Goal: Information Seeking & Learning: Learn about a topic

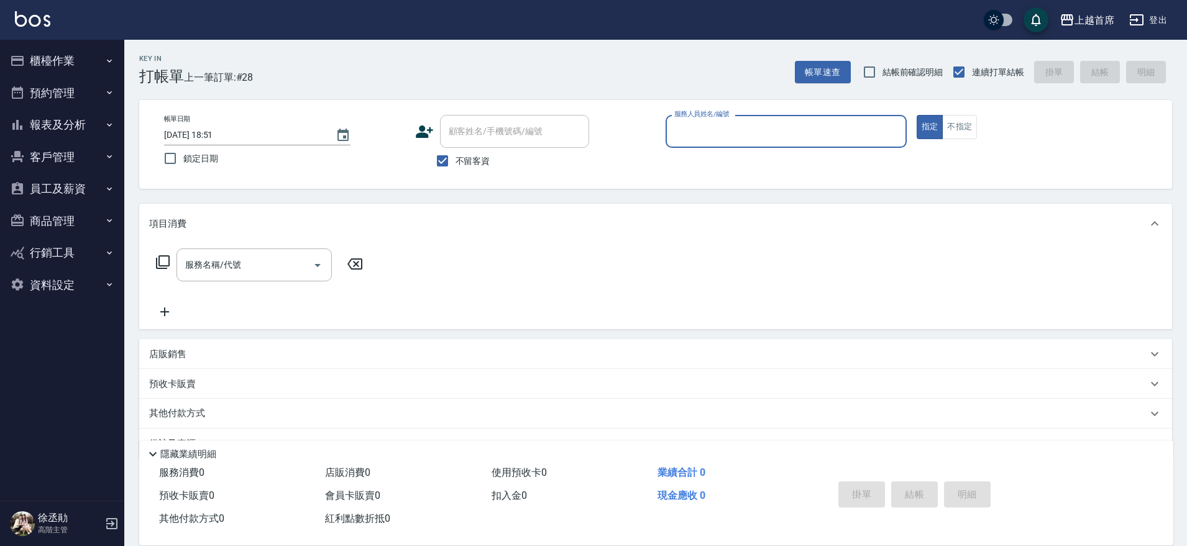
scroll to position [32, 0]
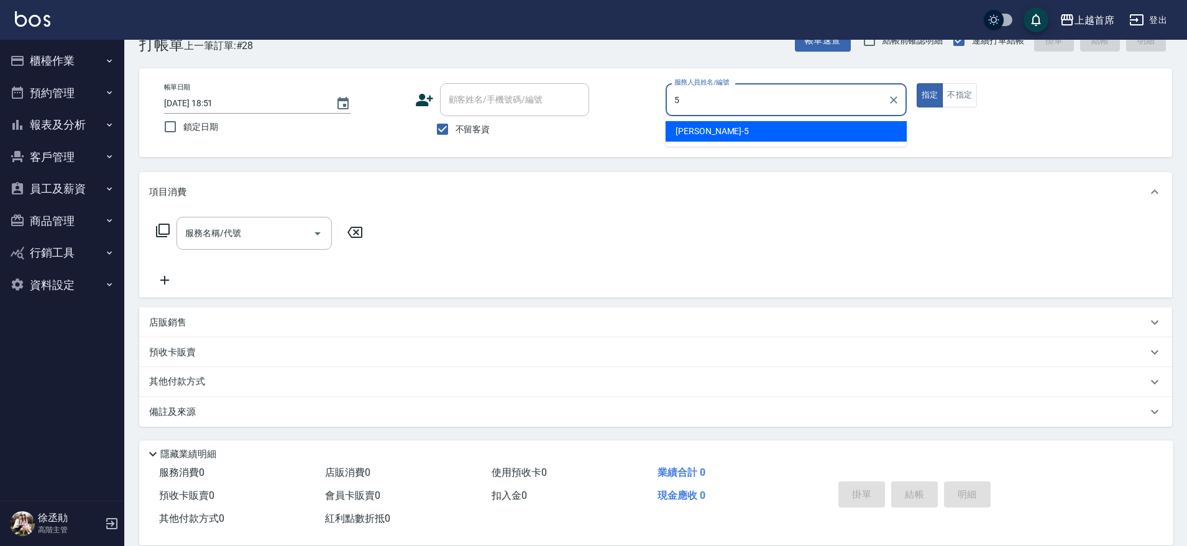
type input "[PERSON_NAME]-5"
type button "true"
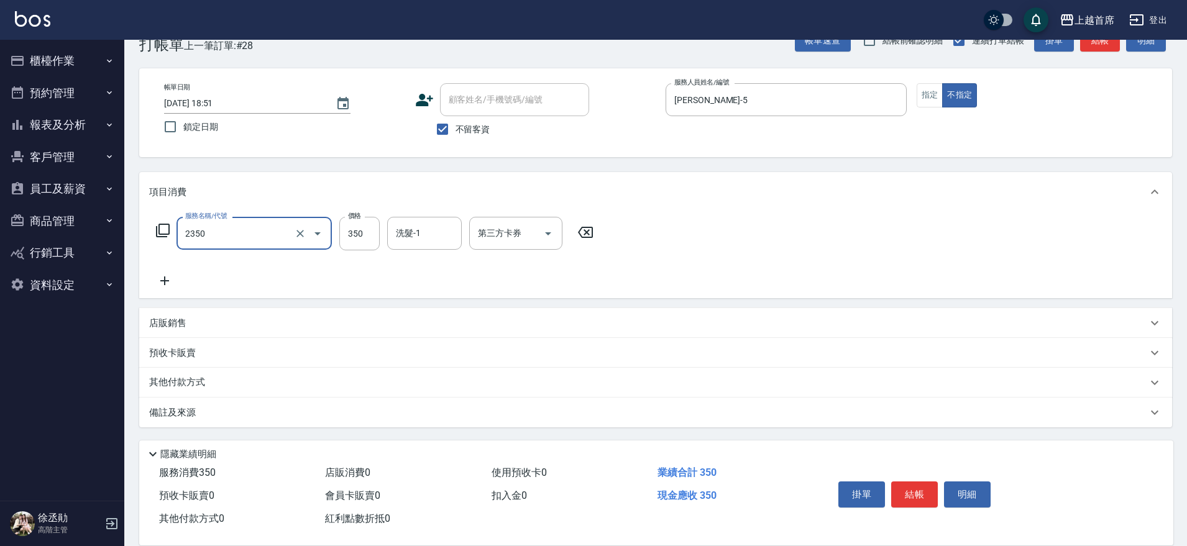
type input "不指定洗剪350(2350)"
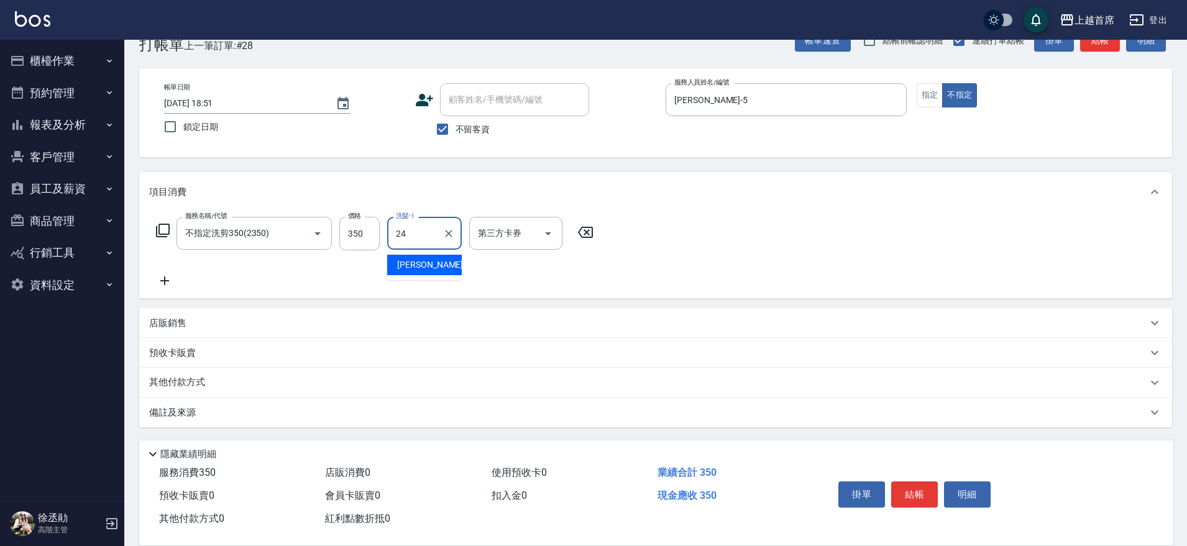
type input "[PERSON_NAME]-24"
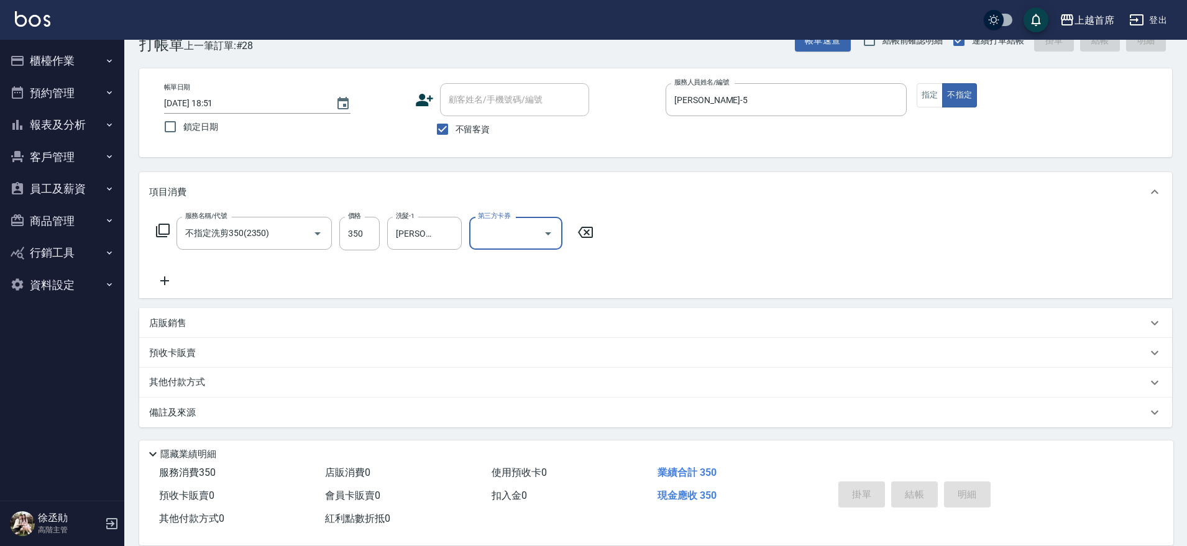
type input "[DATE] 19:33"
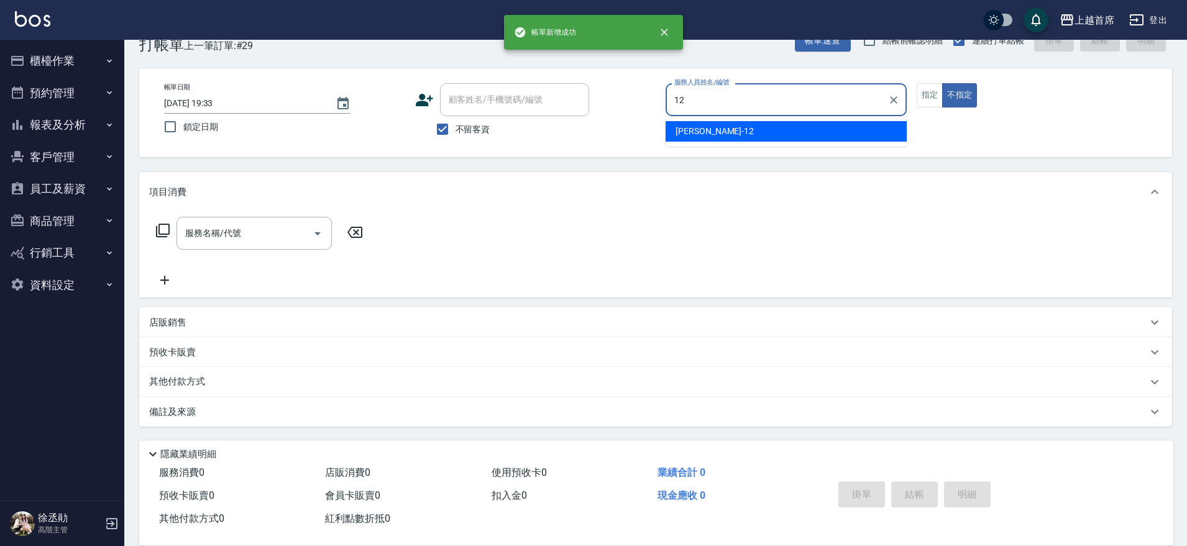
type input "[PERSON_NAME]-12"
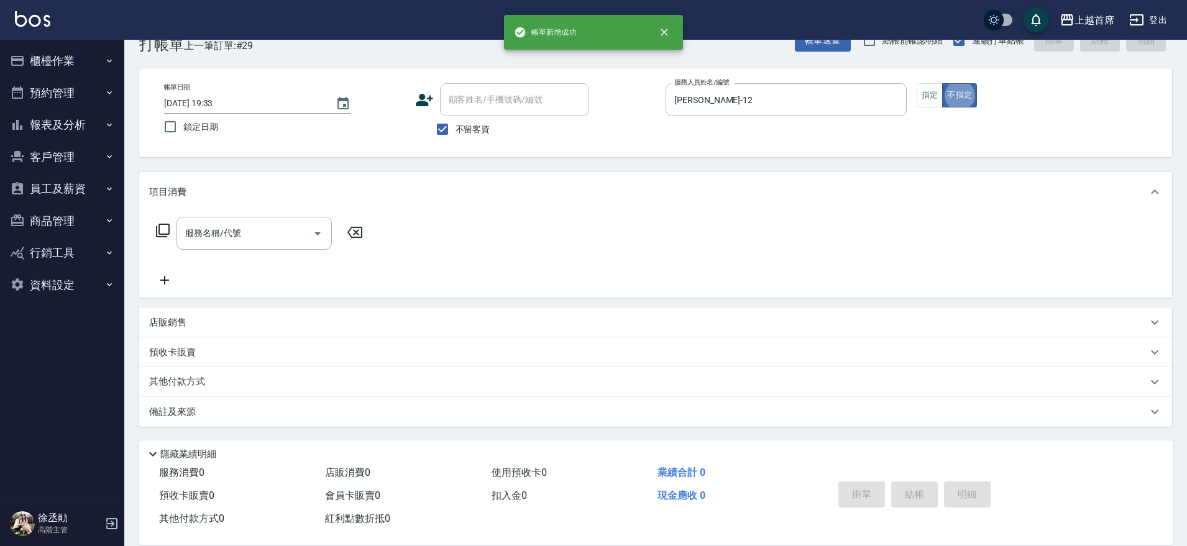
type button "false"
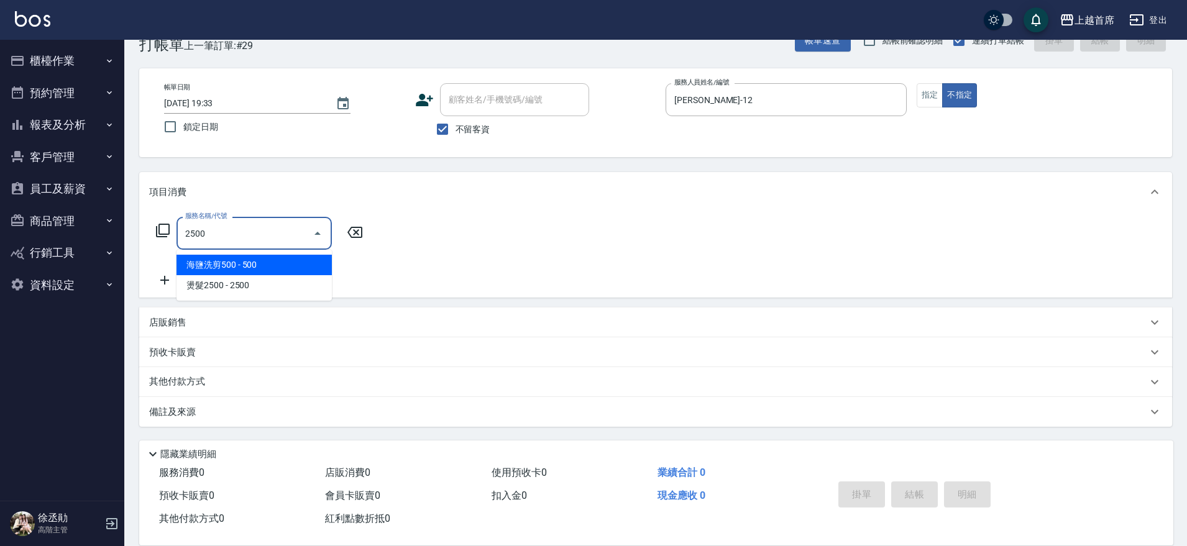
type input "海鹽洗剪500(2500)"
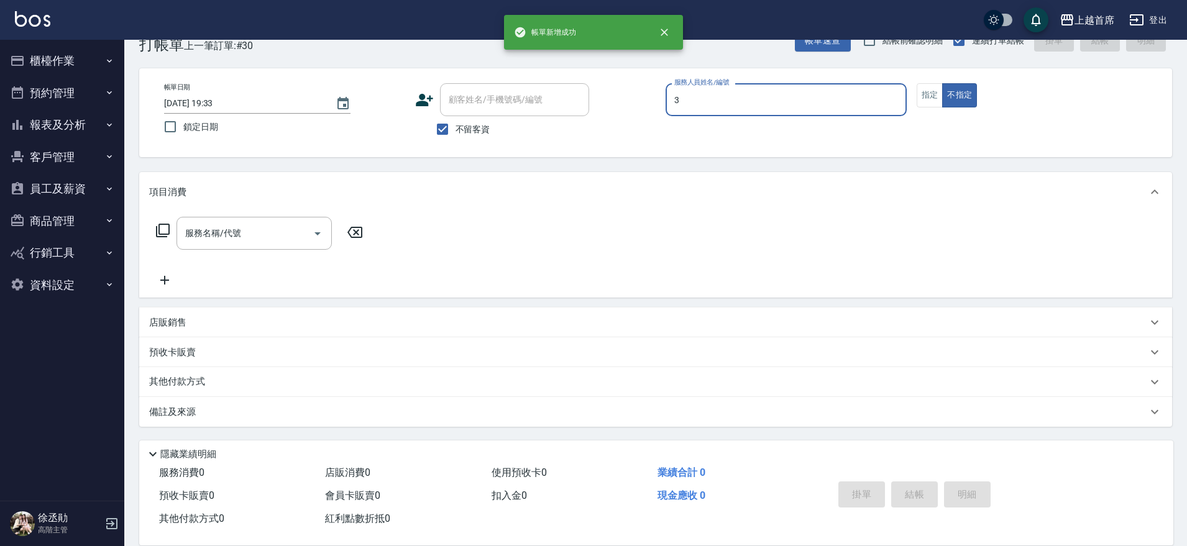
type input "[PERSON_NAME]-3"
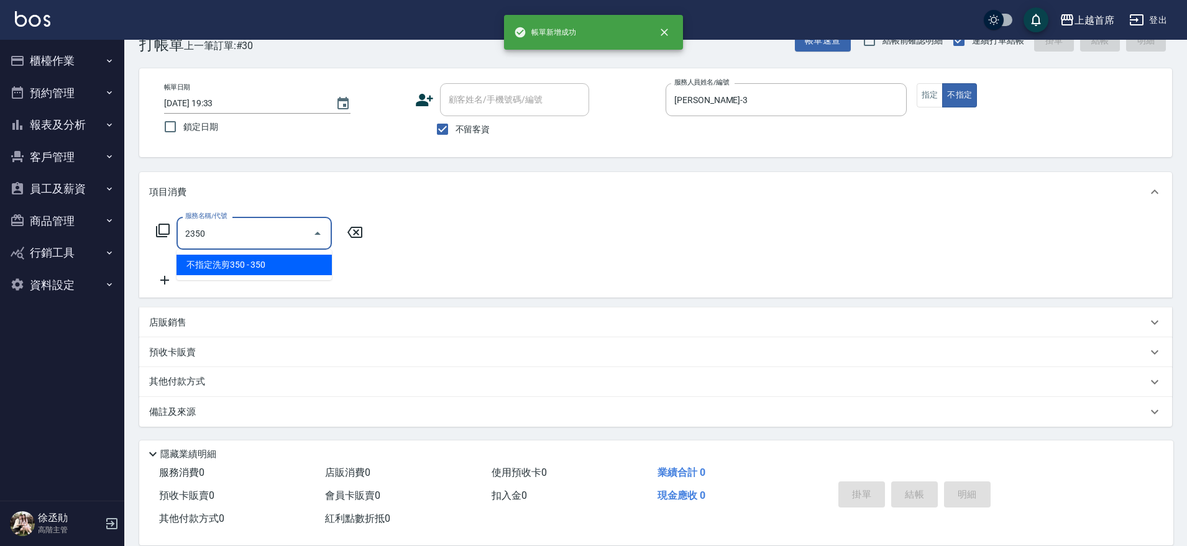
type input "不指定洗剪350(2350)"
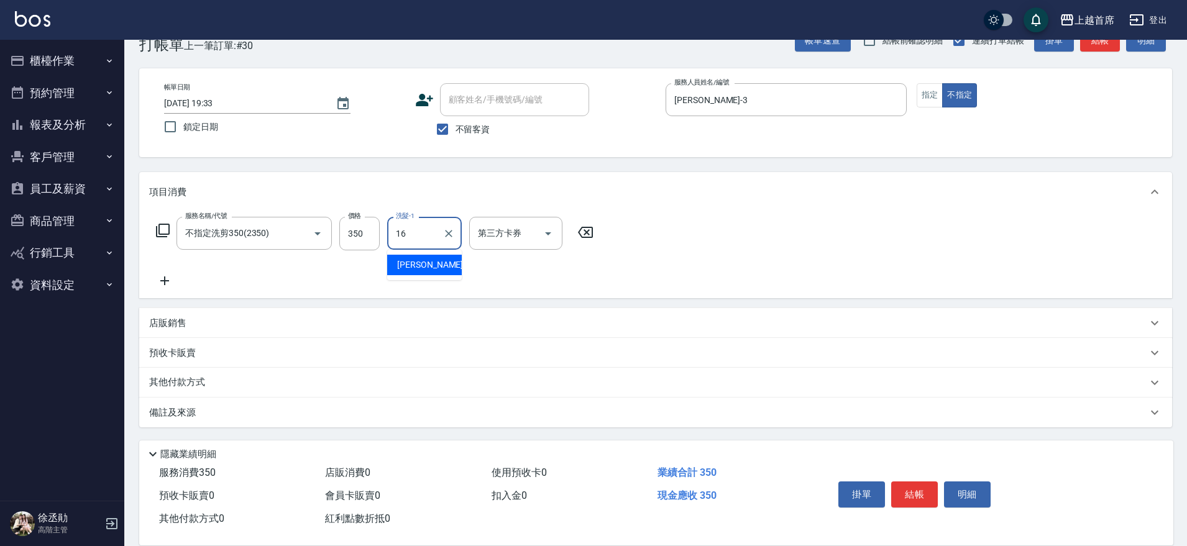
type input "[PERSON_NAME]-16"
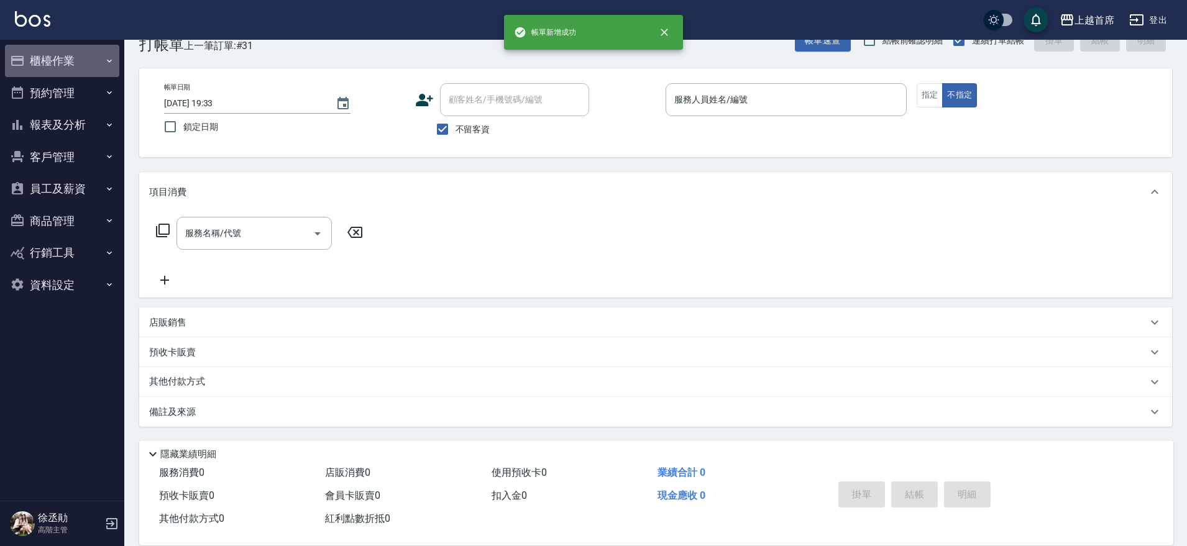
click at [67, 61] on button "櫃檯作業" at bounding box center [62, 61] width 114 height 32
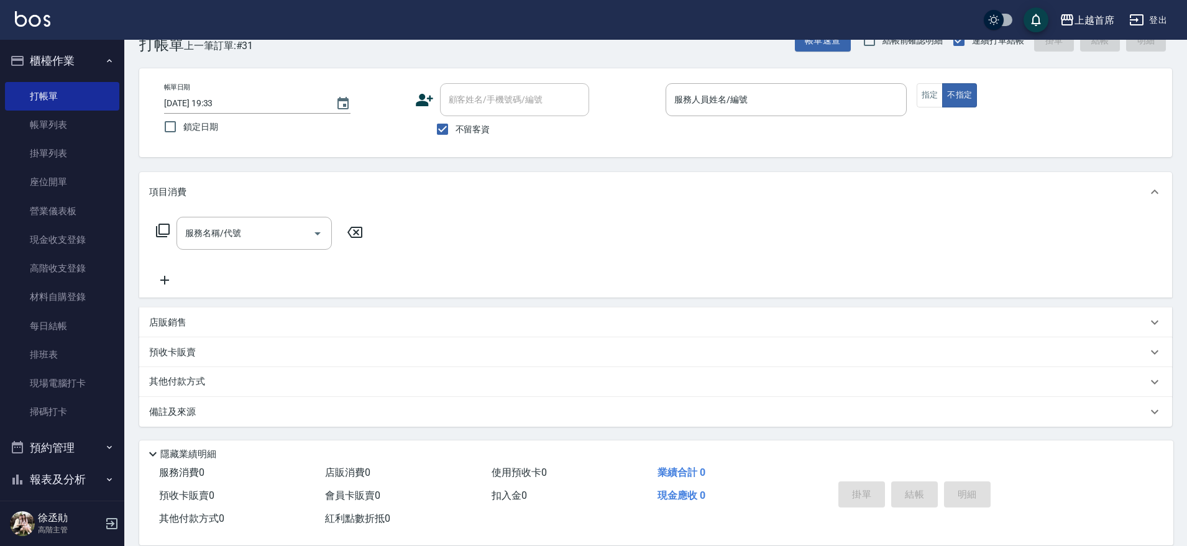
click at [67, 61] on button "櫃檯作業" at bounding box center [62, 61] width 114 height 32
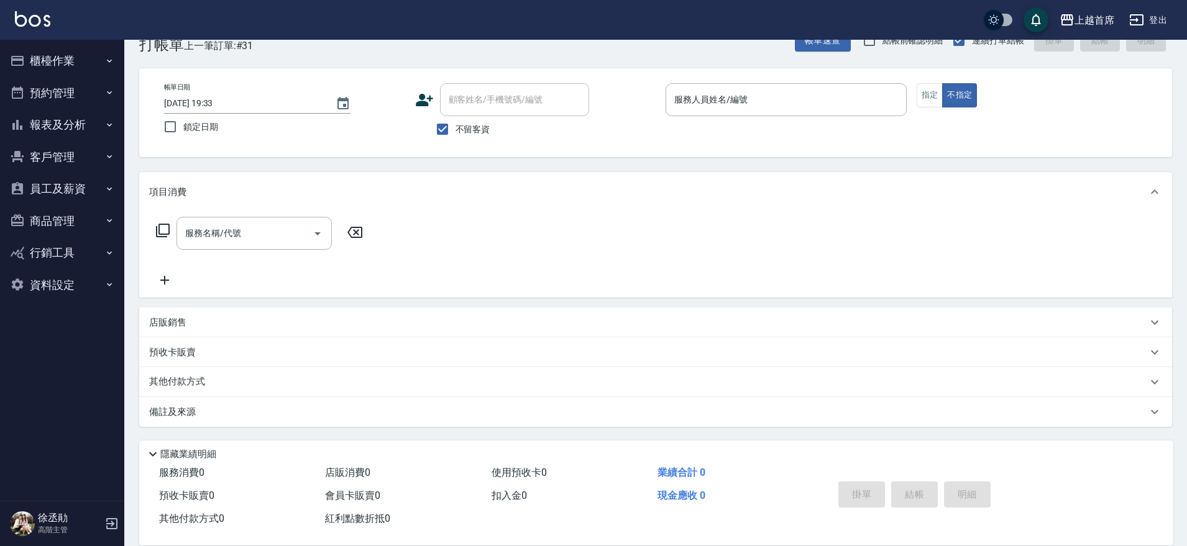
click at [79, 132] on button "報表及分析" at bounding box center [62, 125] width 114 height 32
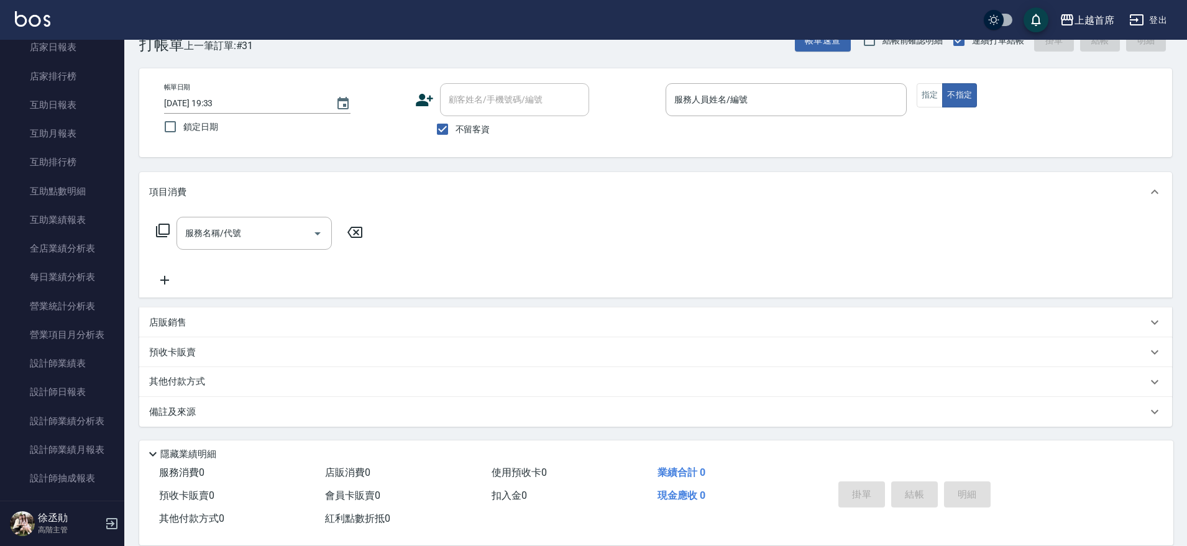
scroll to position [232, 0]
click at [66, 353] on link "設計師日報表" at bounding box center [62, 359] width 114 height 29
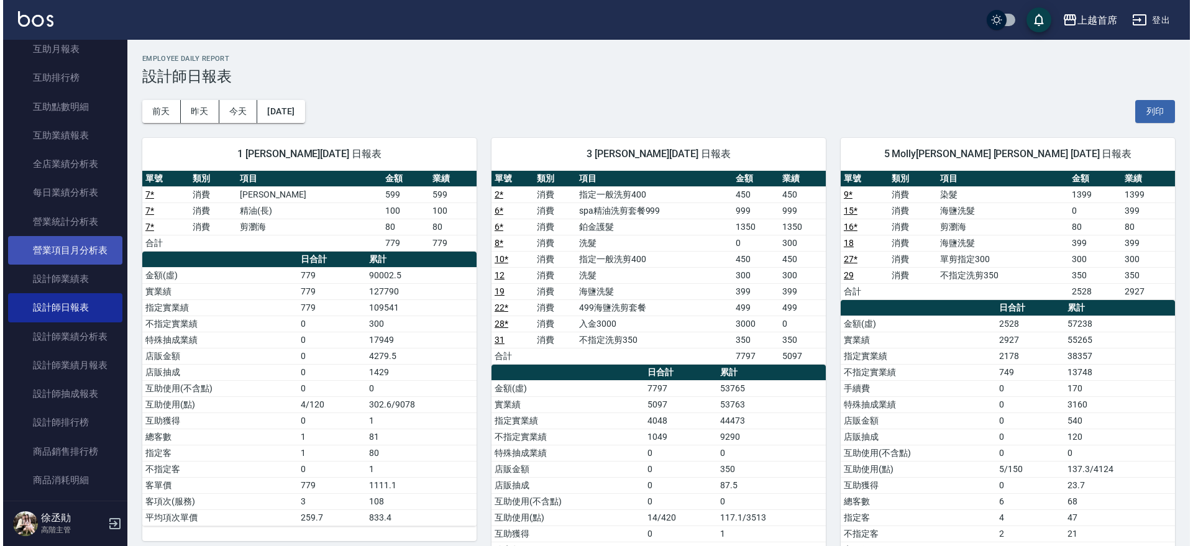
scroll to position [310, 0]
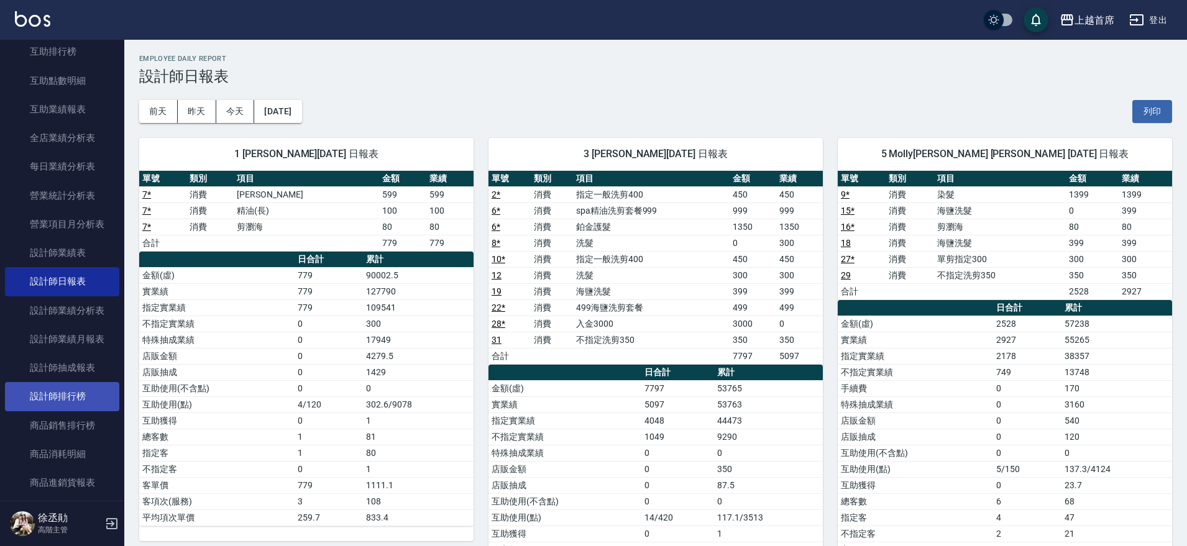
click at [75, 390] on link "設計師排行榜" at bounding box center [62, 396] width 114 height 29
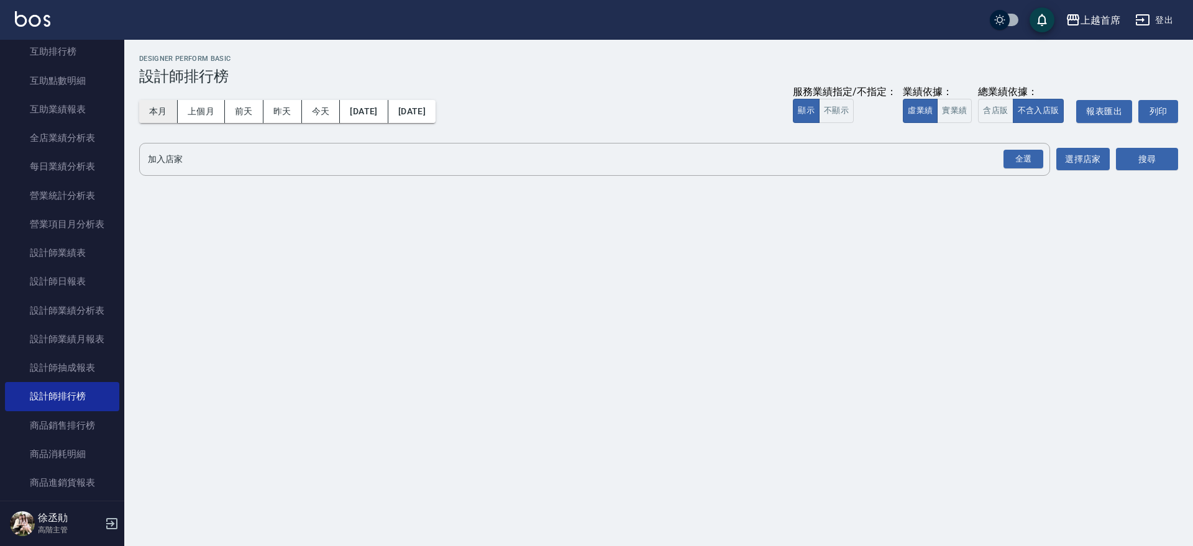
click at [163, 112] on button "本月" at bounding box center [158, 111] width 39 height 23
click at [962, 102] on button "實業績" at bounding box center [954, 111] width 35 height 24
click at [989, 106] on button "含店販" at bounding box center [995, 111] width 35 height 24
click at [1031, 158] on div "全選" at bounding box center [1024, 159] width 40 height 19
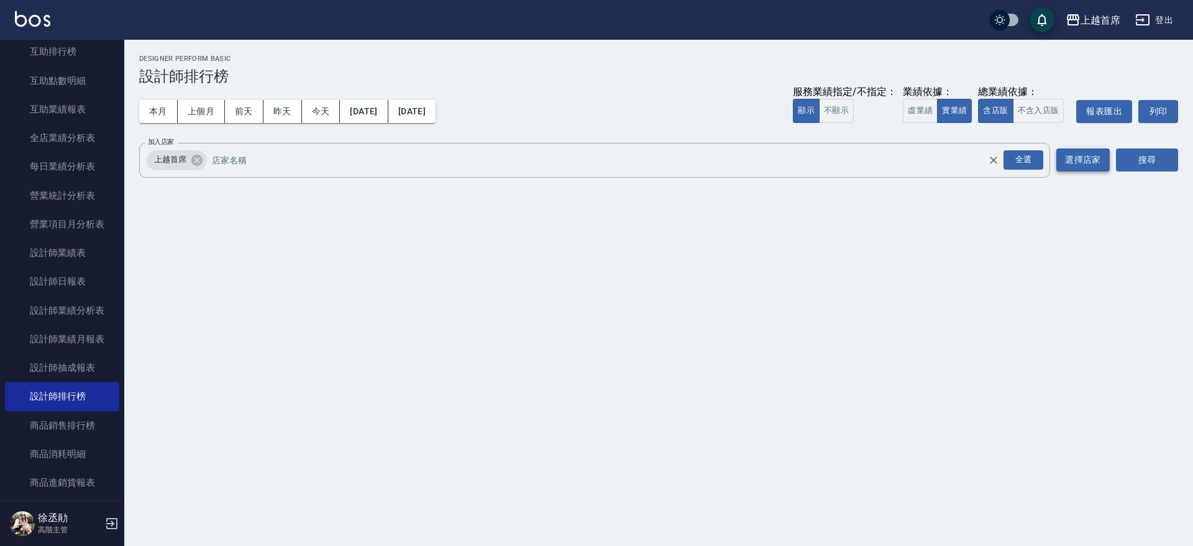
click at [1106, 152] on button "選擇店家" at bounding box center [1083, 160] width 53 height 23
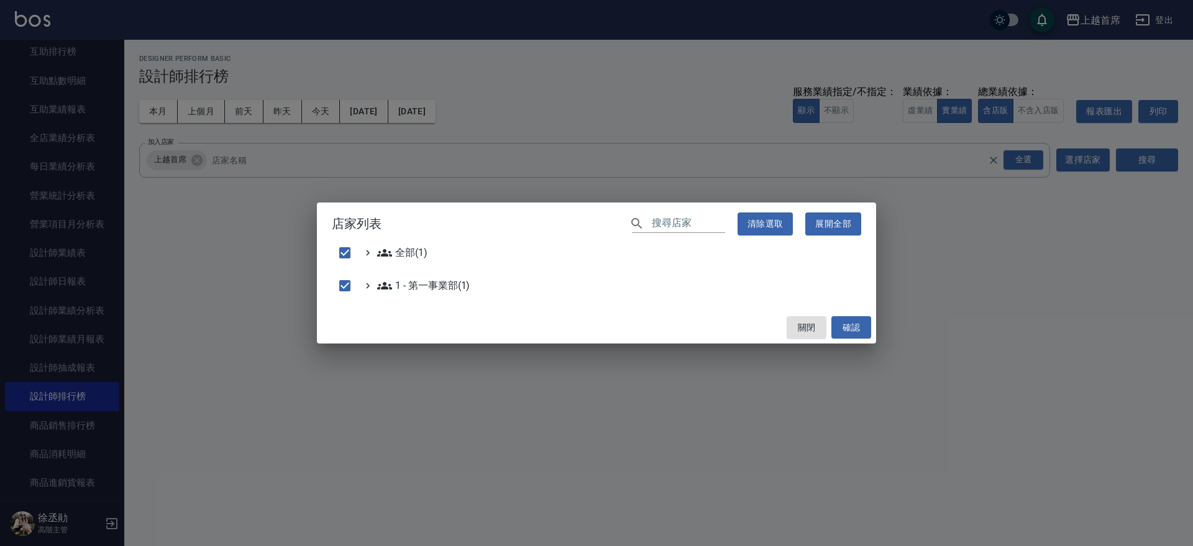
click at [1162, 152] on div "店家列表 ​ 清除選取 展開全部 全部(1) 1 - 第一事業部(1) 關閉 確認" at bounding box center [596, 273] width 1193 height 546
checkbox input "false"
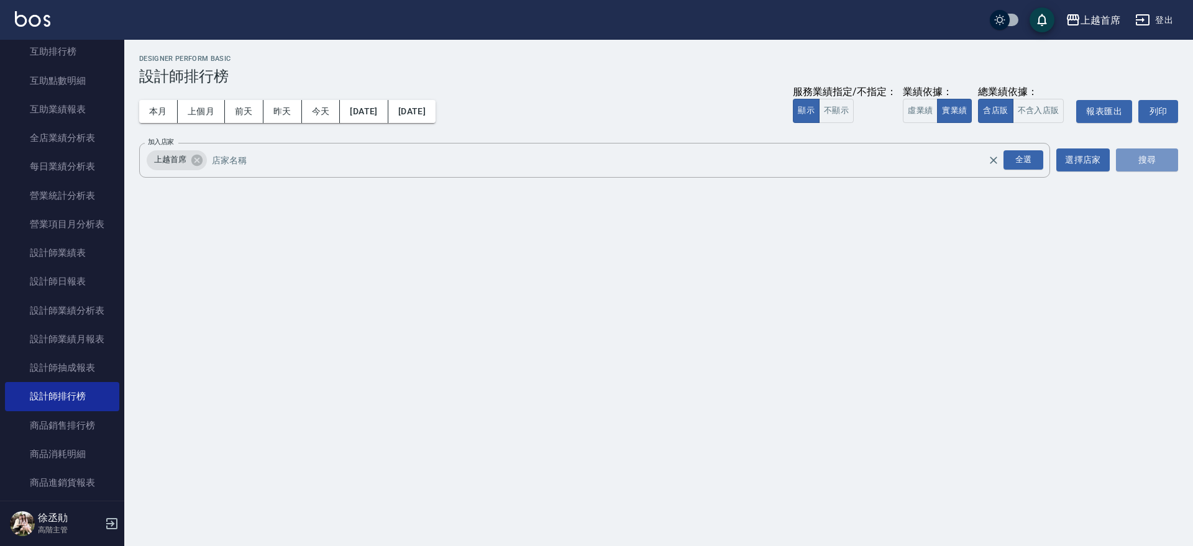
click at [1160, 154] on button "搜尋" at bounding box center [1147, 160] width 62 height 23
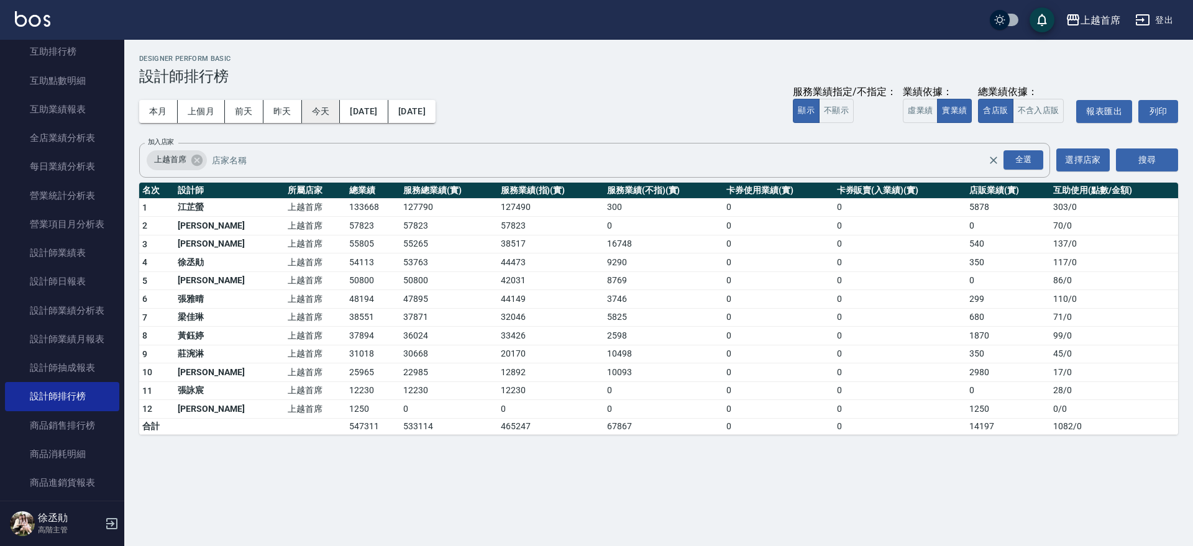
click at [317, 104] on button "今天" at bounding box center [321, 111] width 39 height 23
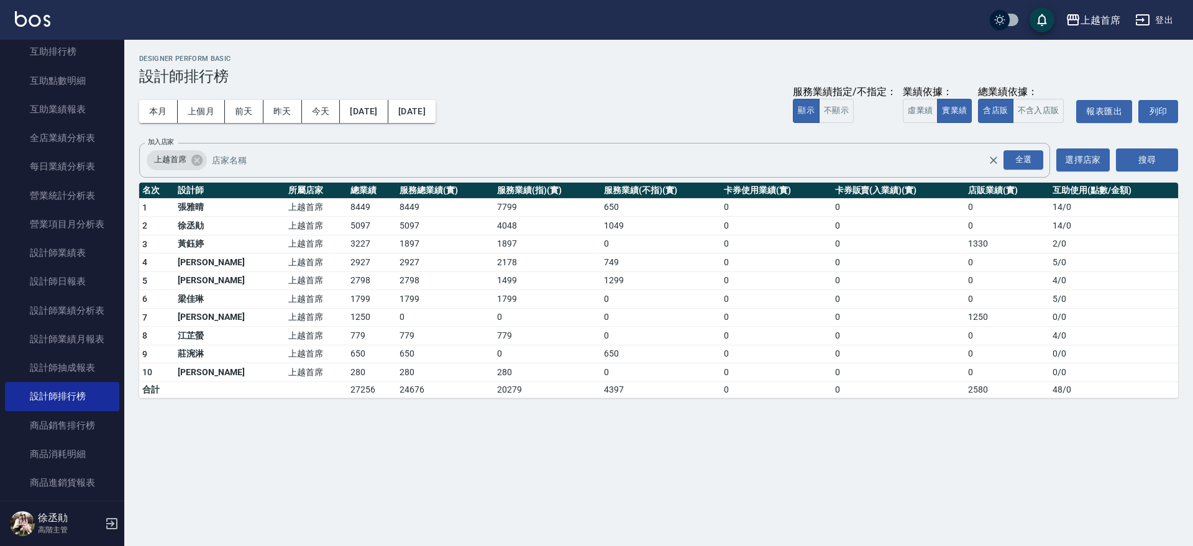
drag, startPoint x: 155, startPoint y: 104, endPoint x: 137, endPoint y: 216, distance: 113.2
click at [157, 166] on div "上越首席 [DATE] - [DATE] 設計師排行榜 列印時間： [DATE][PHONE_NUMBER]:34 Designer Perform Basi…" at bounding box center [658, 227] width 1069 height 374
click at [93, 285] on link "設計師日報表" at bounding box center [62, 281] width 114 height 29
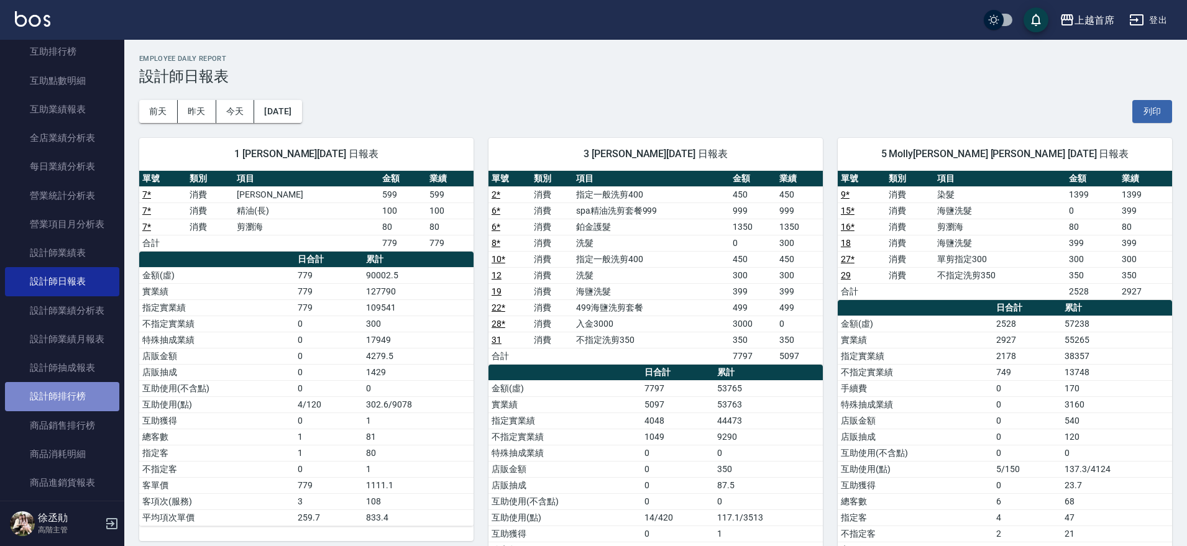
click at [72, 392] on link "設計師排行榜" at bounding box center [62, 396] width 114 height 29
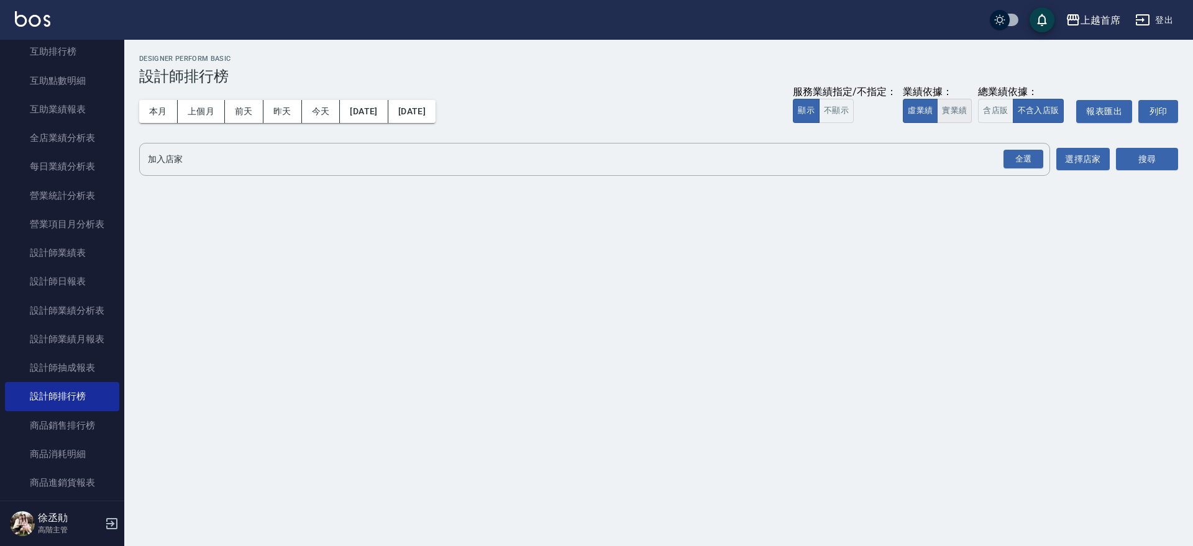
click at [946, 110] on button "實業績" at bounding box center [954, 111] width 35 height 24
click at [1006, 103] on button "含店販" at bounding box center [995, 111] width 35 height 24
click at [1020, 165] on div "全選" at bounding box center [1024, 159] width 40 height 19
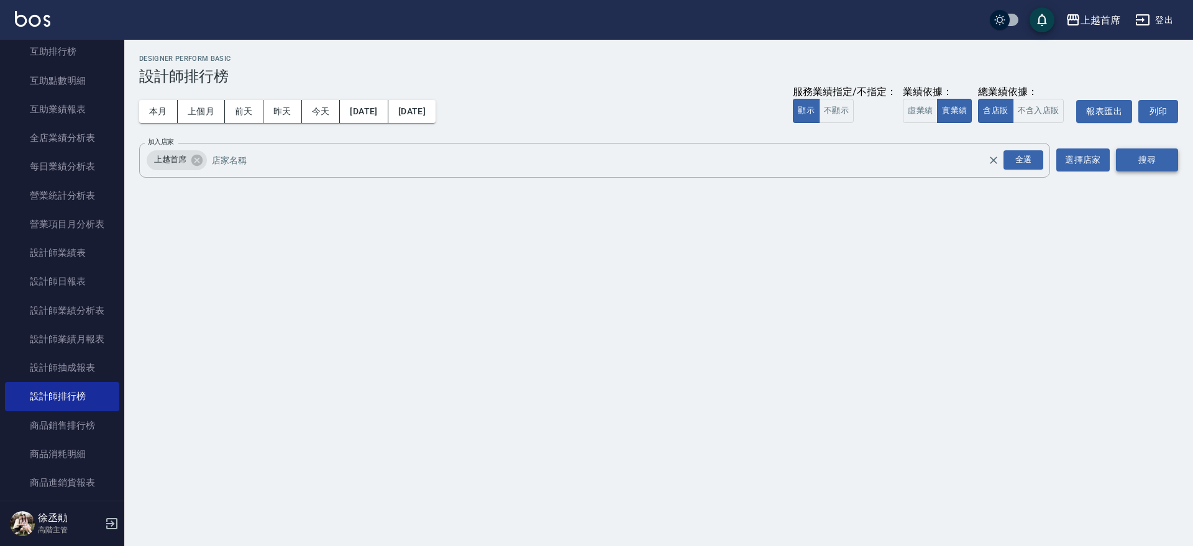
click at [1135, 160] on button "搜尋" at bounding box center [1147, 160] width 62 height 23
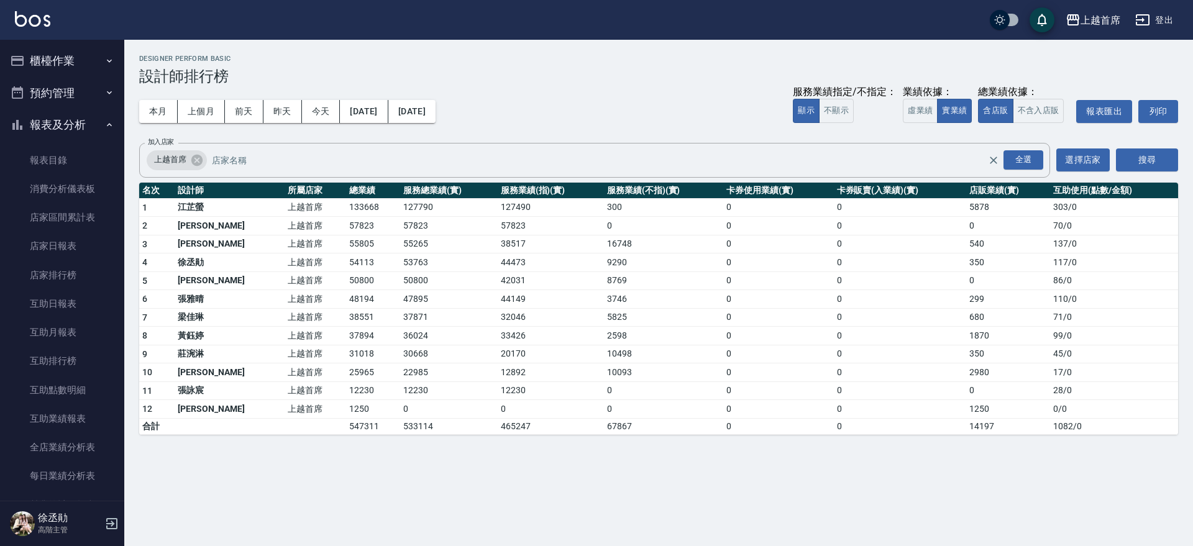
click at [76, 124] on button "報表及分析" at bounding box center [62, 125] width 114 height 32
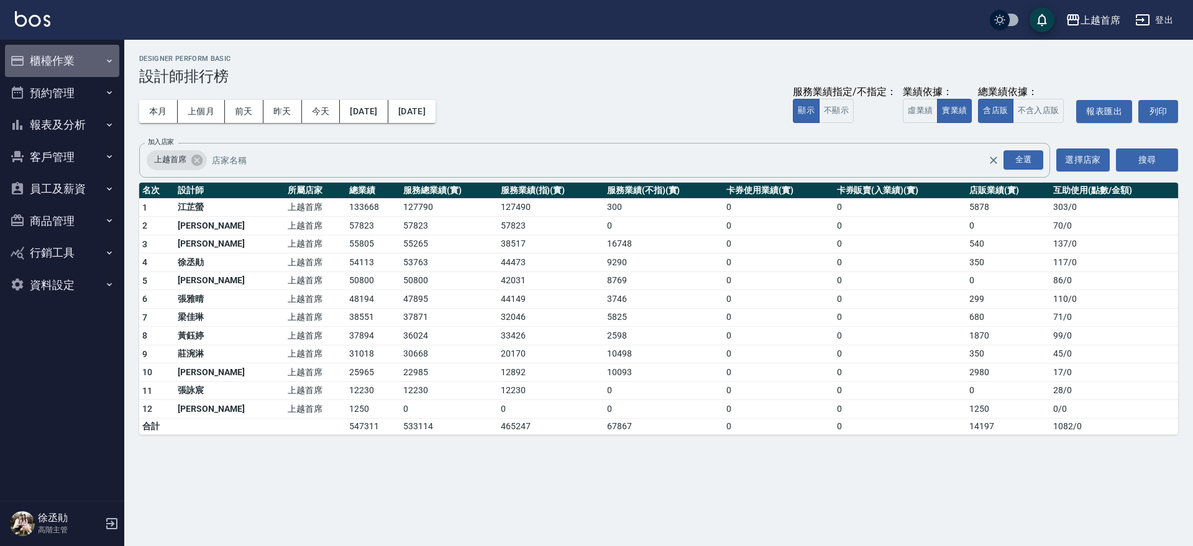
click at [78, 52] on button "櫃檯作業" at bounding box center [62, 61] width 114 height 32
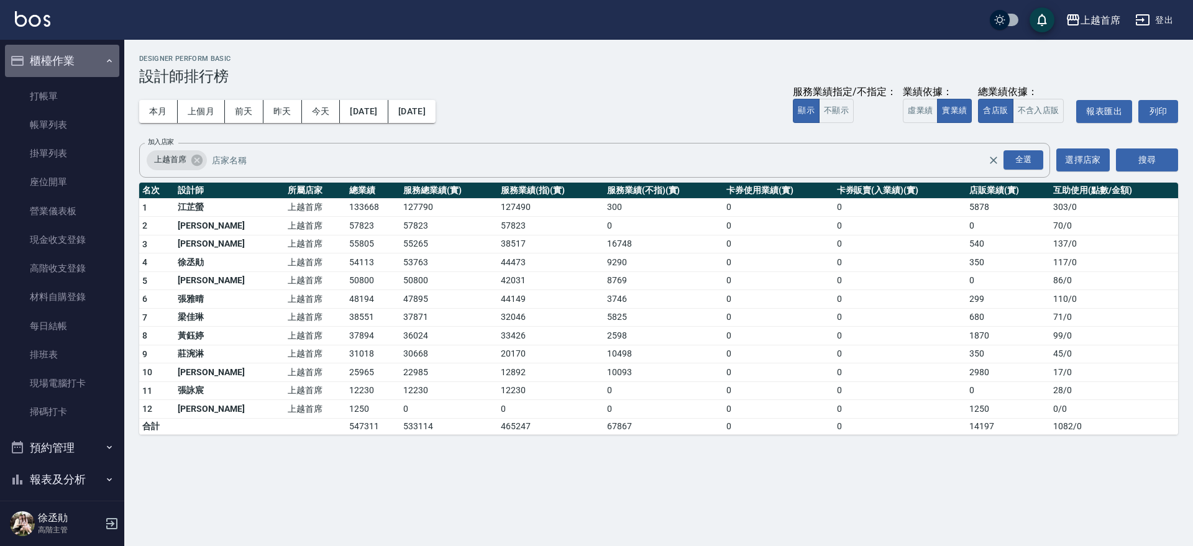
click at [73, 57] on button "櫃檯作業" at bounding box center [62, 61] width 114 height 32
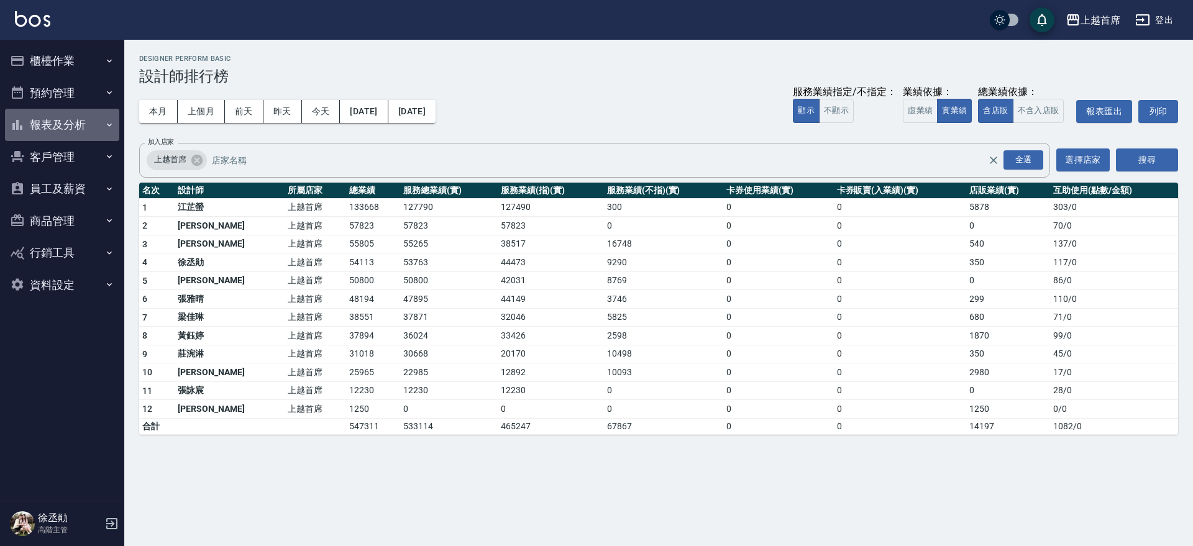
click at [63, 119] on button "報表及分析" at bounding box center [62, 125] width 114 height 32
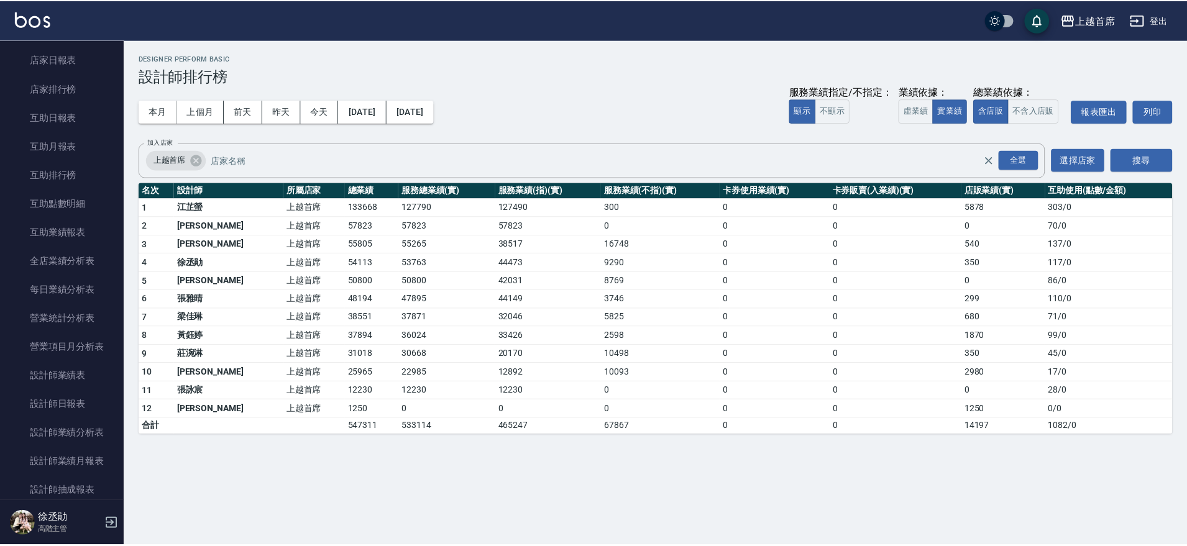
scroll to position [155, 0]
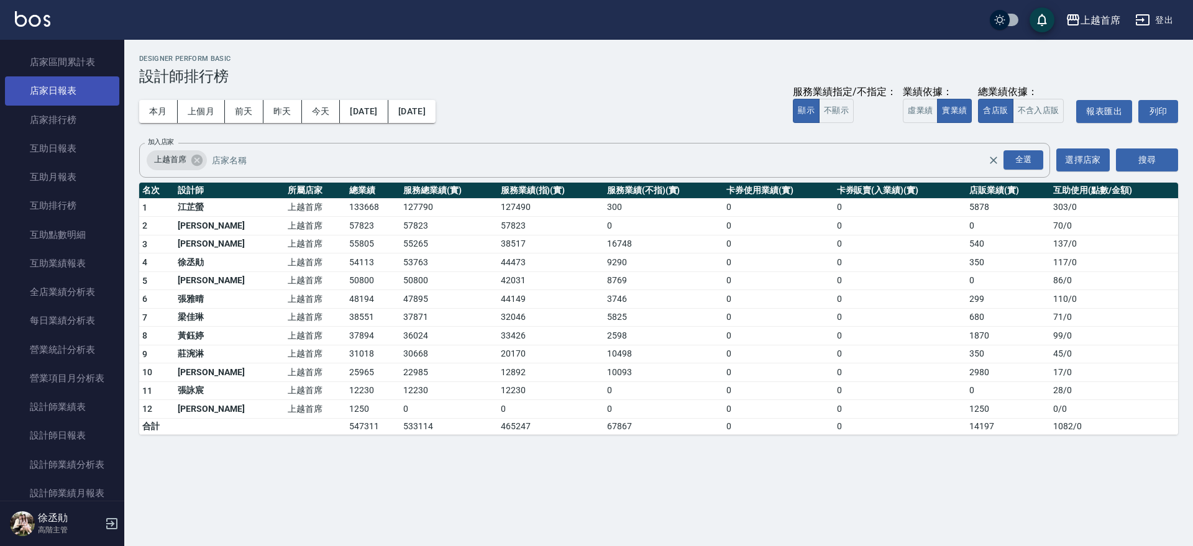
click at [77, 98] on link "店家日報表" at bounding box center [62, 90] width 114 height 29
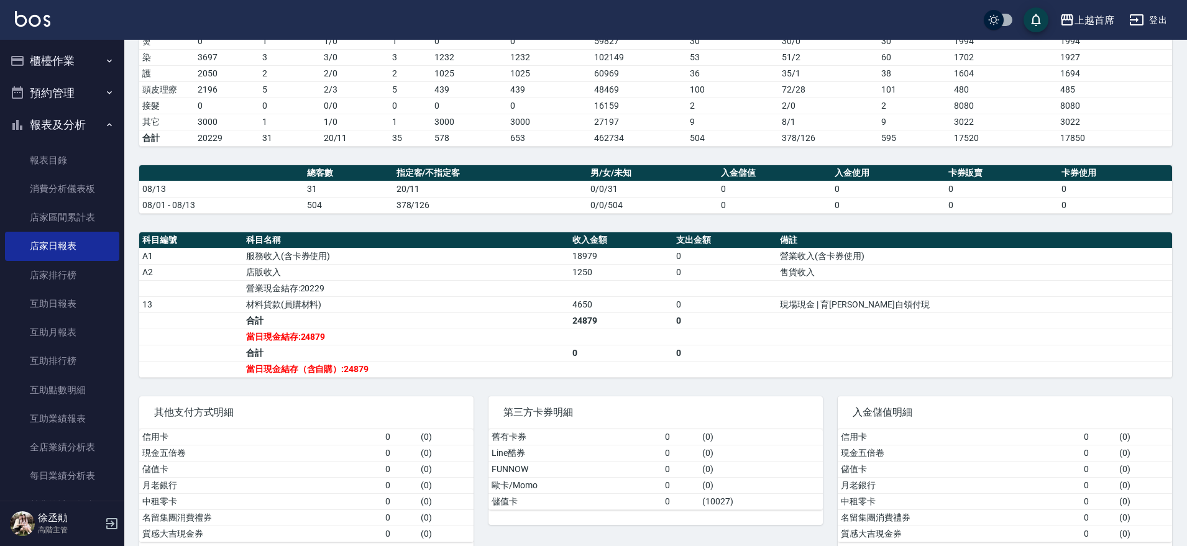
click at [68, 65] on button "櫃檯作業" at bounding box center [62, 61] width 114 height 32
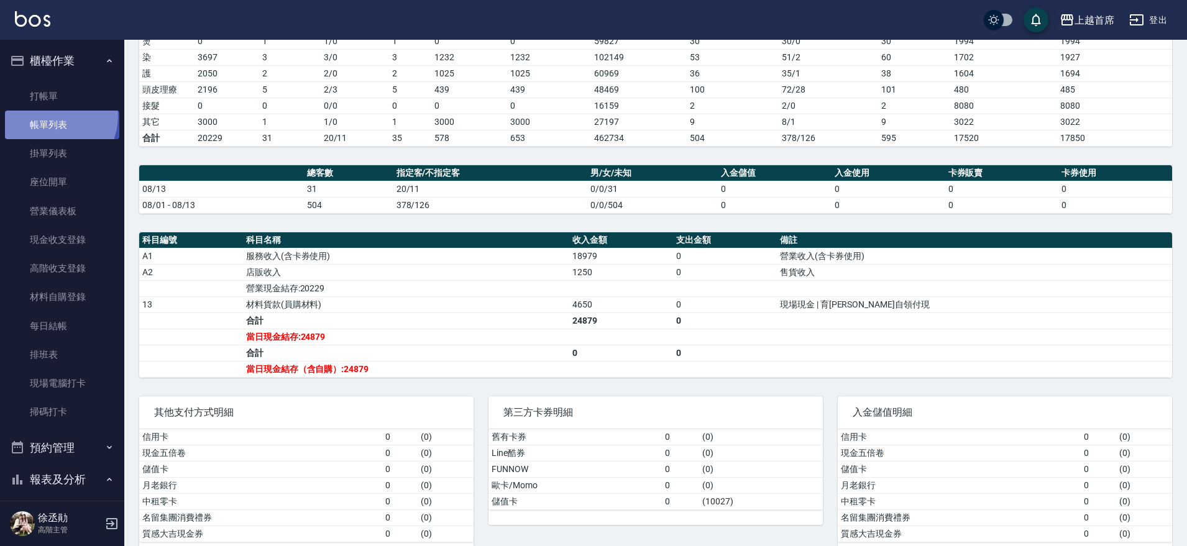
click at [49, 116] on link "帳單列表" at bounding box center [62, 125] width 114 height 29
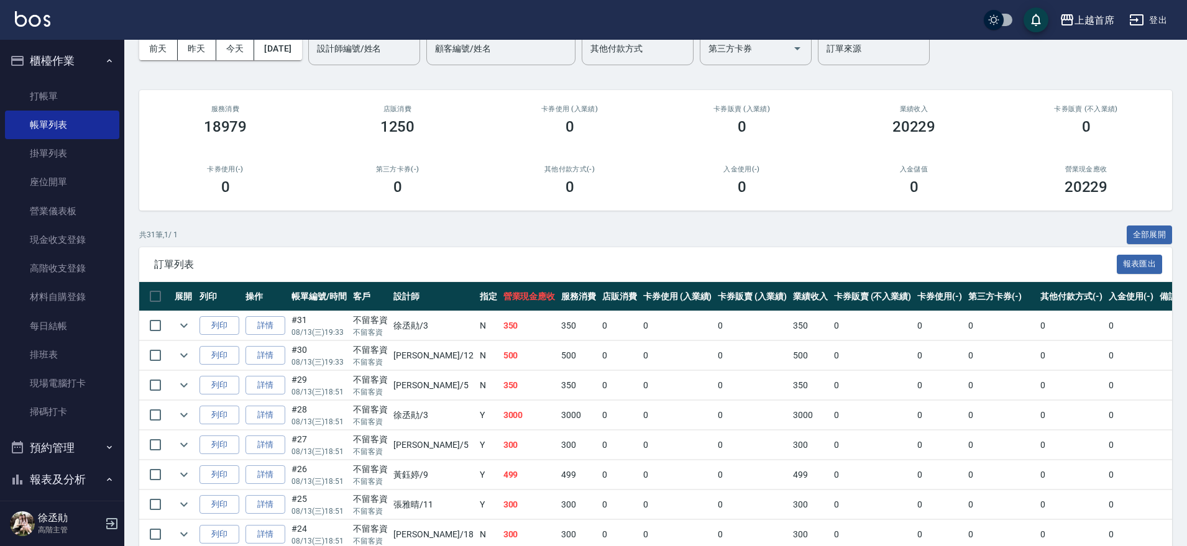
scroll to position [36, 0]
